Goal: Task Accomplishment & Management: Use online tool/utility

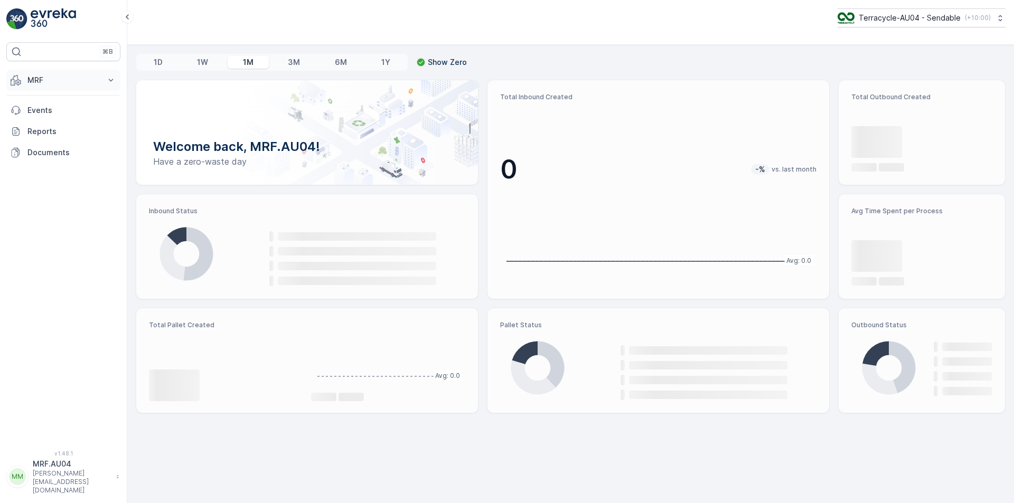
click at [54, 82] on p "MRF" at bounding box center [63, 80] width 72 height 11
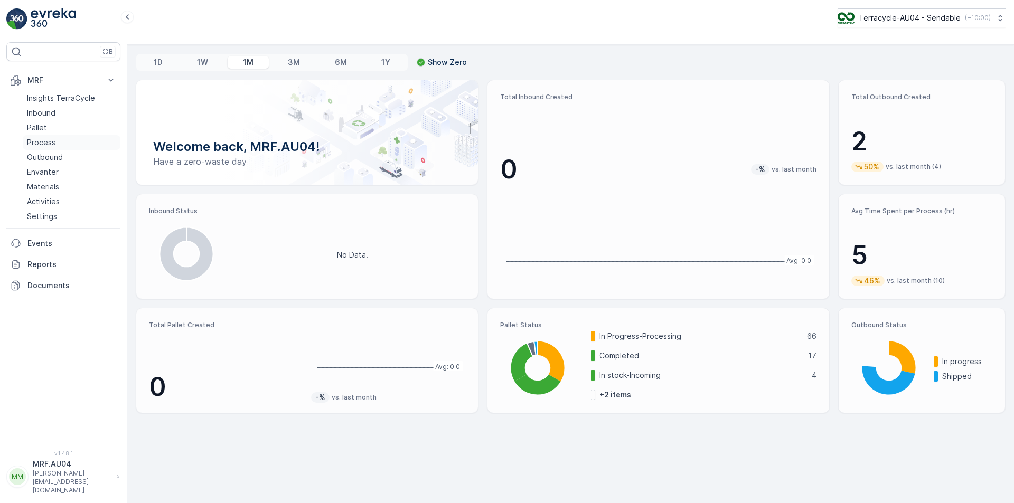
click at [39, 145] on p "Process" at bounding box center [41, 142] width 29 height 11
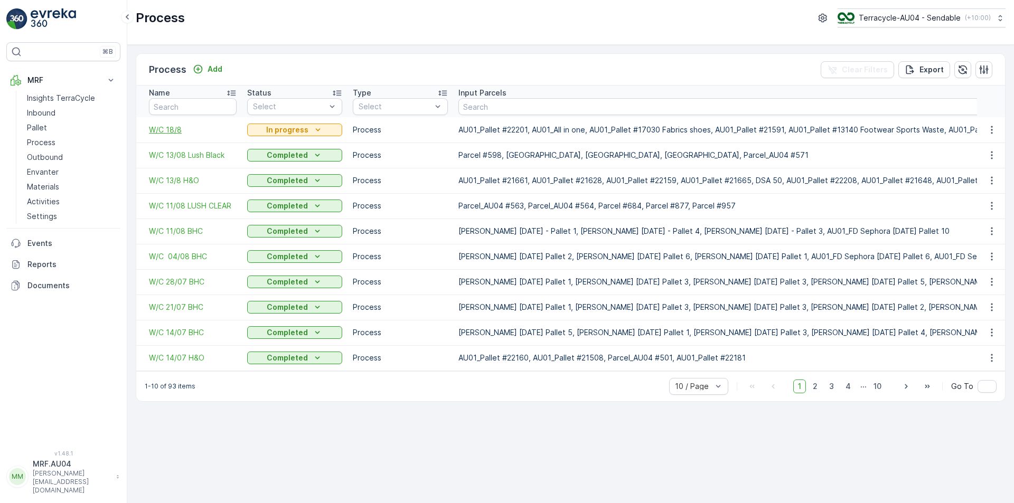
click at [179, 129] on span "W/C 18/8" at bounding box center [193, 130] width 88 height 11
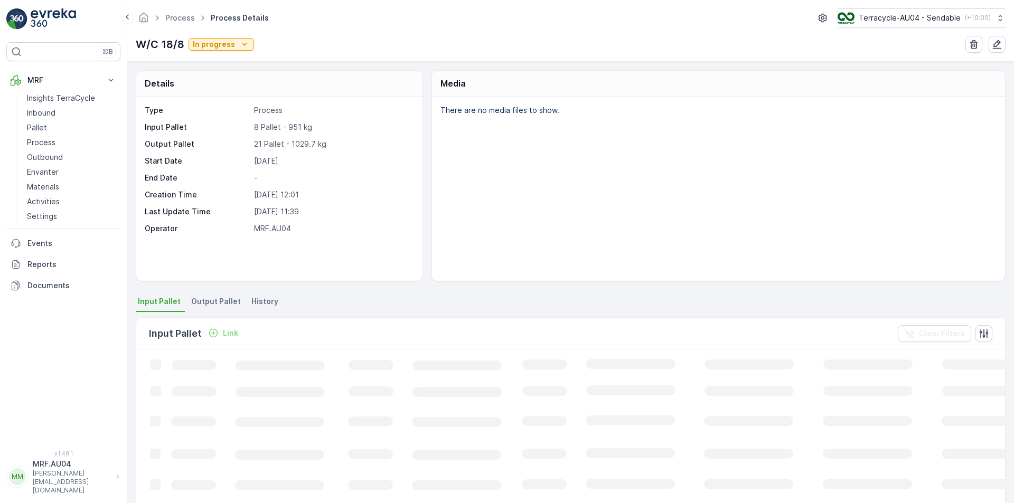
click at [204, 301] on span "Output Pallet" at bounding box center [216, 301] width 50 height 11
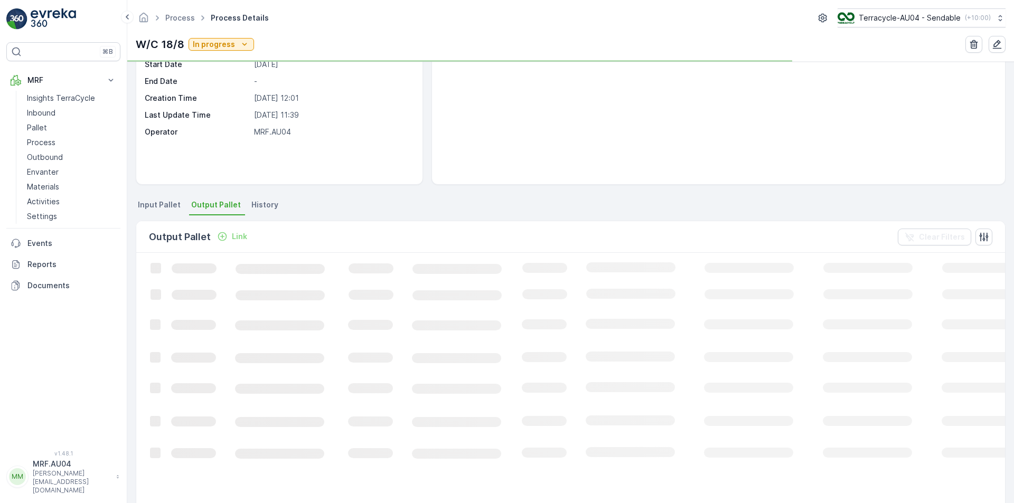
scroll to position [106, 0]
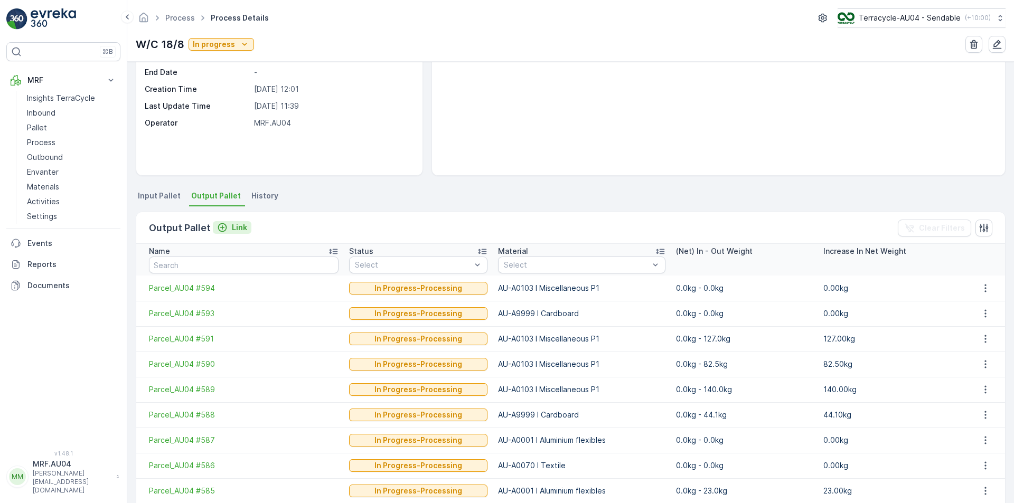
click at [232, 229] on p "Link" at bounding box center [239, 227] width 15 height 11
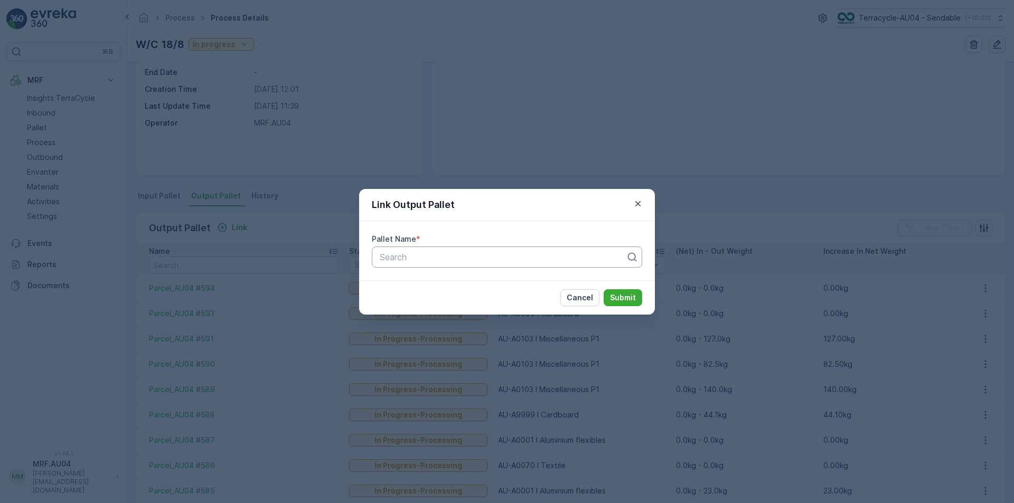
click at [506, 254] on div at bounding box center [502, 257] width 248 height 10
paste input "Parcel_AU04 #595"
type input "Parcel_AU04 #595"
click at [516, 286] on div "Parcel_AU04 #595" at bounding box center [507, 283] width 258 height 10
click at [616, 297] on p "Submit" at bounding box center [623, 297] width 26 height 11
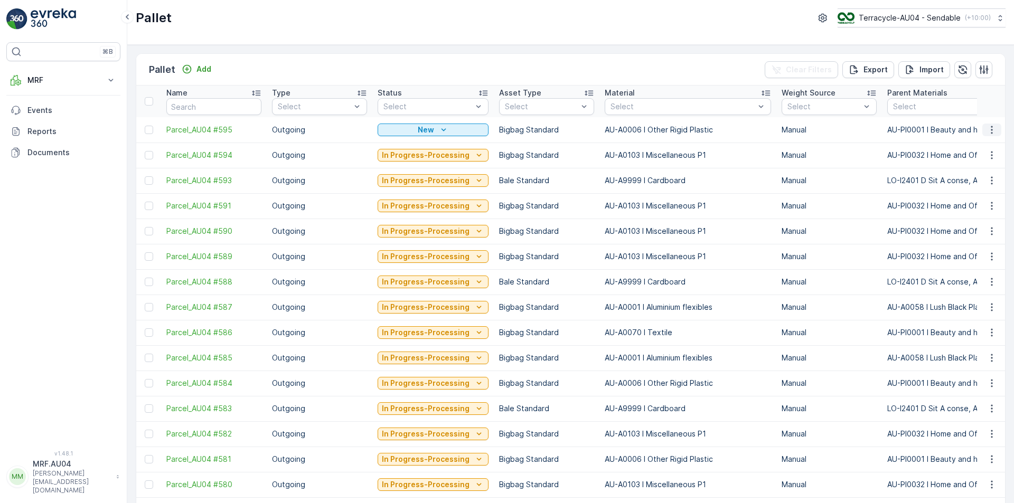
click at [991, 128] on icon "button" at bounding box center [991, 130] width 11 height 11
click at [968, 202] on span "Print QR" at bounding box center [962, 205] width 29 height 11
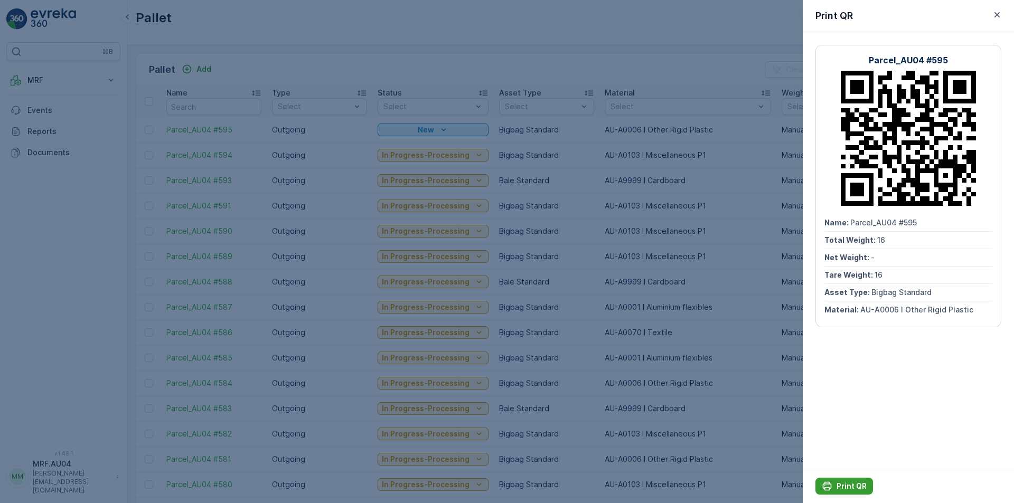
click at [859, 490] on p "Print QR" at bounding box center [851, 486] width 30 height 11
